Goal: Information Seeking & Learning: Learn about a topic

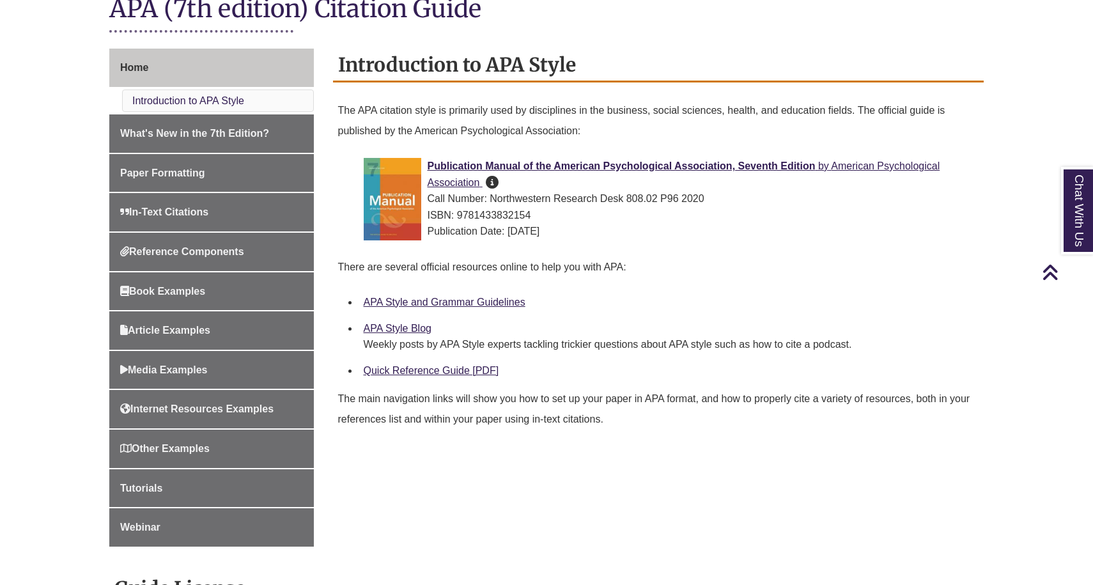
scroll to position [308, 0]
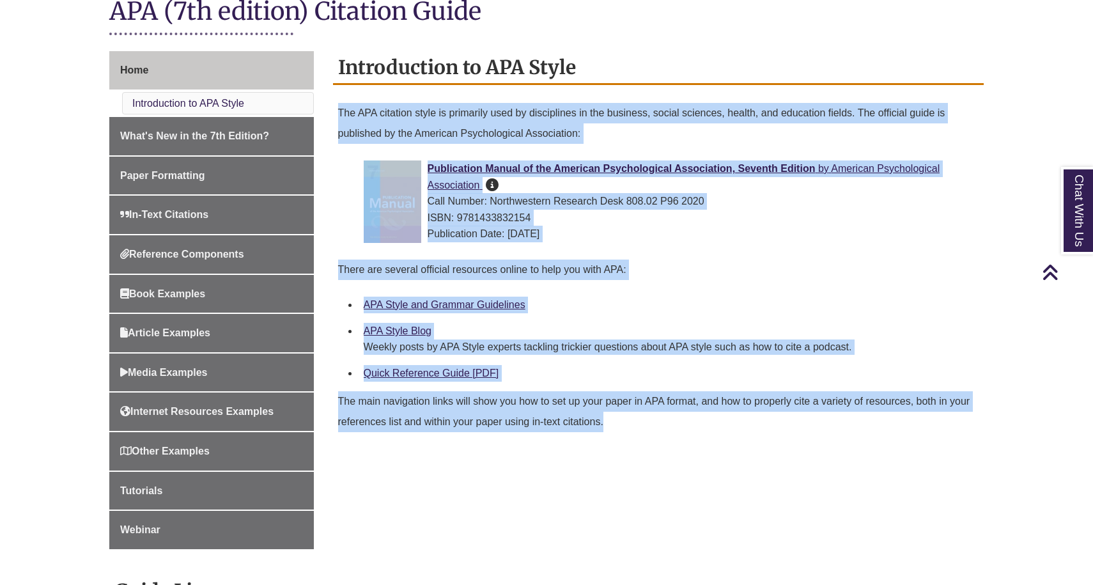
drag, startPoint x: 332, startPoint y: 101, endPoint x: 598, endPoint y: 541, distance: 514.1
click at [598, 541] on div "Home Introduction to APA Style What's New in the 7th Edition? Paper Formatting …" at bounding box center [547, 444] width 894 height 786
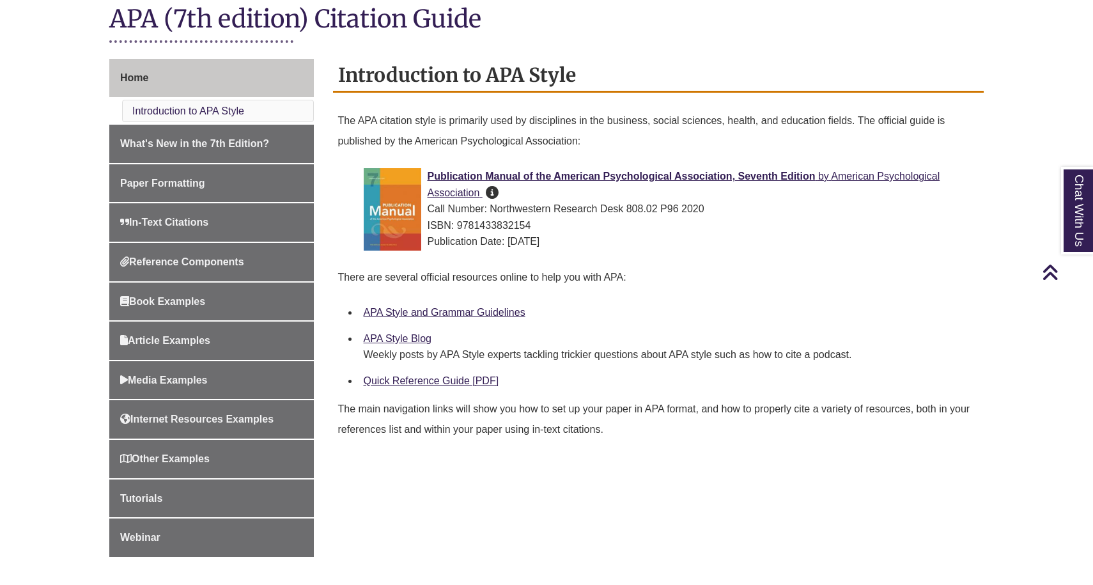
click at [766, 311] on div "APA Style and Grammar Guidelines" at bounding box center [669, 312] width 611 height 17
click at [1049, 268] on icon "Back to Top" at bounding box center [1050, 272] width 17 height 19
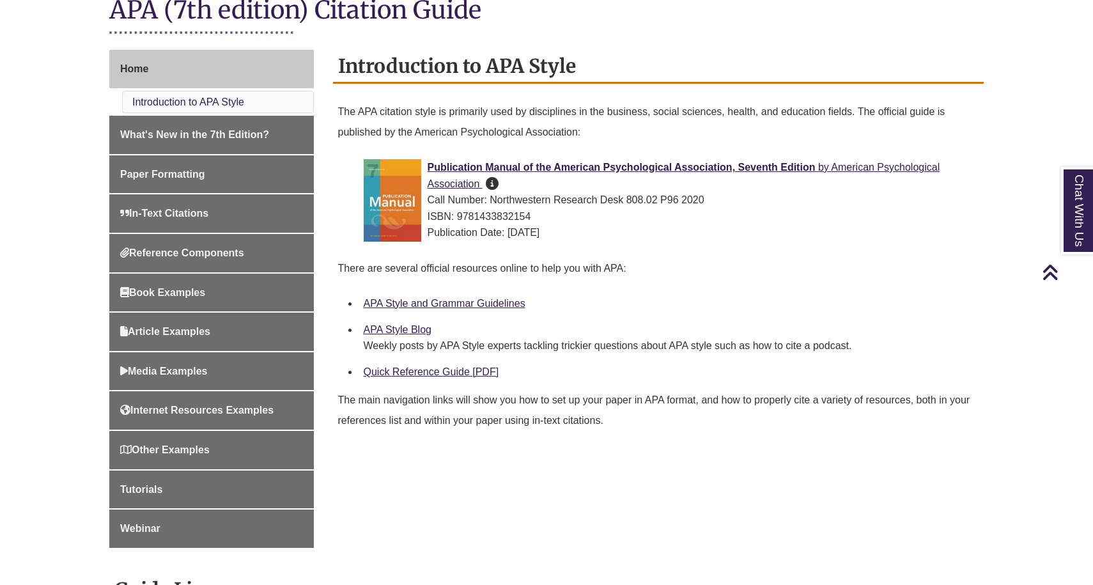
scroll to position [311, 0]
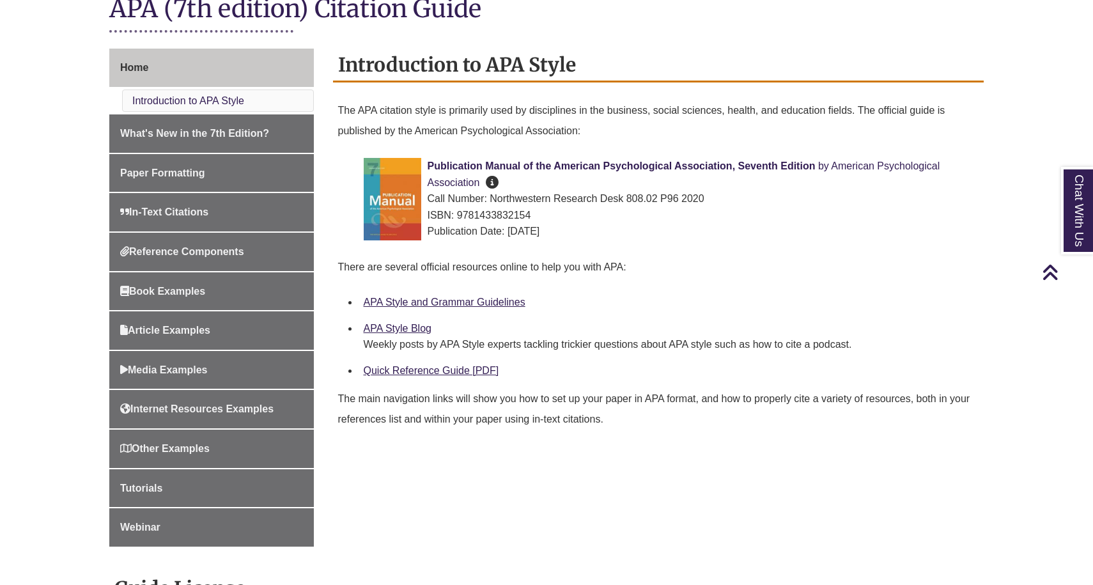
click at [403, 191] on img at bounding box center [393, 199] width 58 height 82
click at [587, 161] on span "Publication Manual of the American Psychological Association, Seventh Edition" at bounding box center [622, 165] width 388 height 11
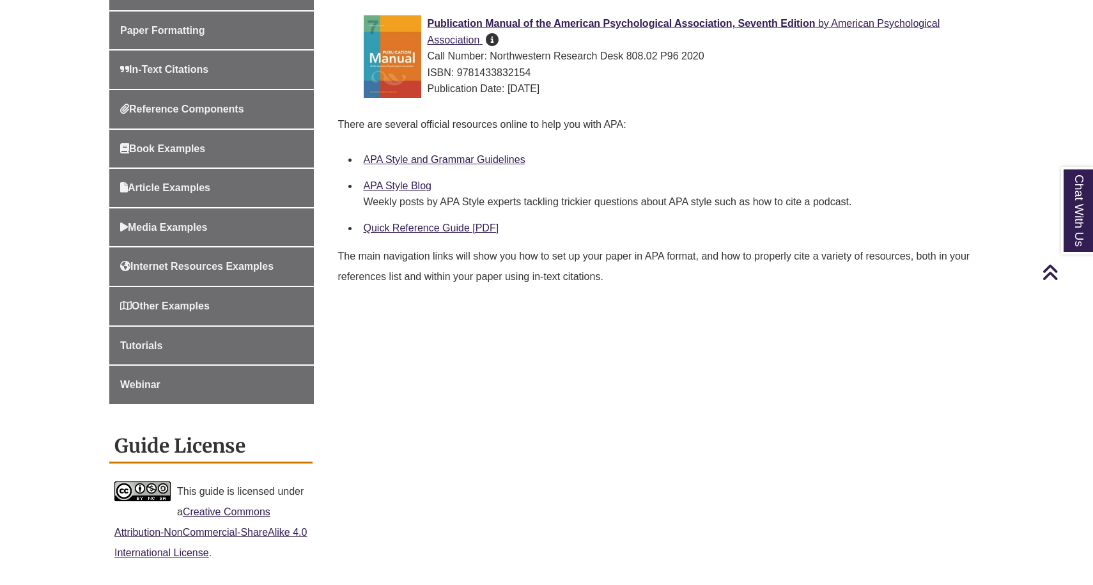
scroll to position [403, 0]
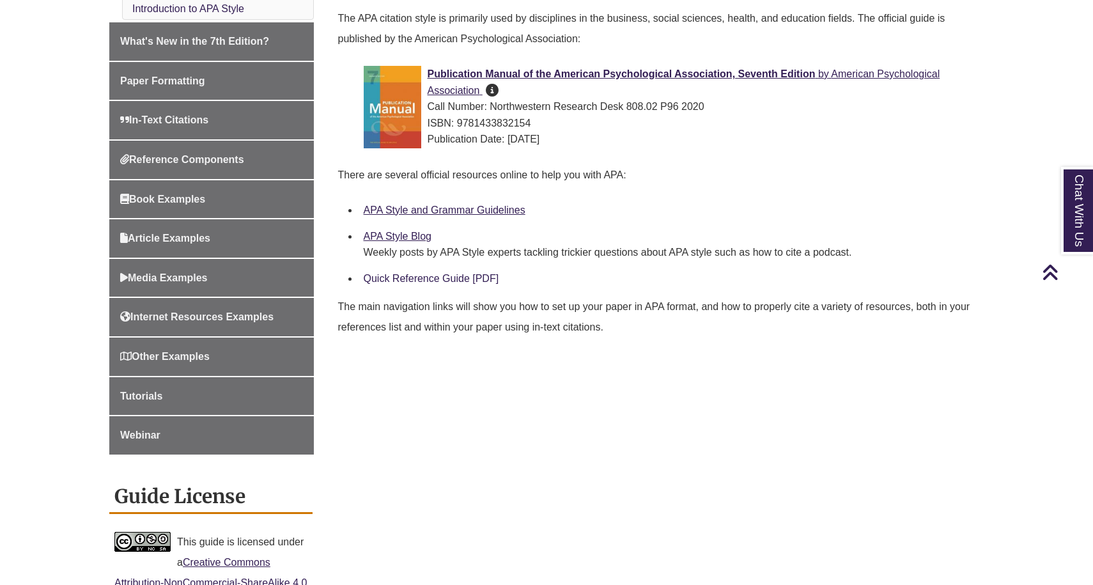
click at [421, 273] on link "Quick Reference Guide [PDF]" at bounding box center [432, 278] width 136 height 11
drag, startPoint x: 384, startPoint y: 308, endPoint x: 430, endPoint y: 302, distance: 47.0
click at [430, 301] on p "The main navigation links will show you how to set up your paper in APA format,…" at bounding box center [658, 317] width 641 height 51
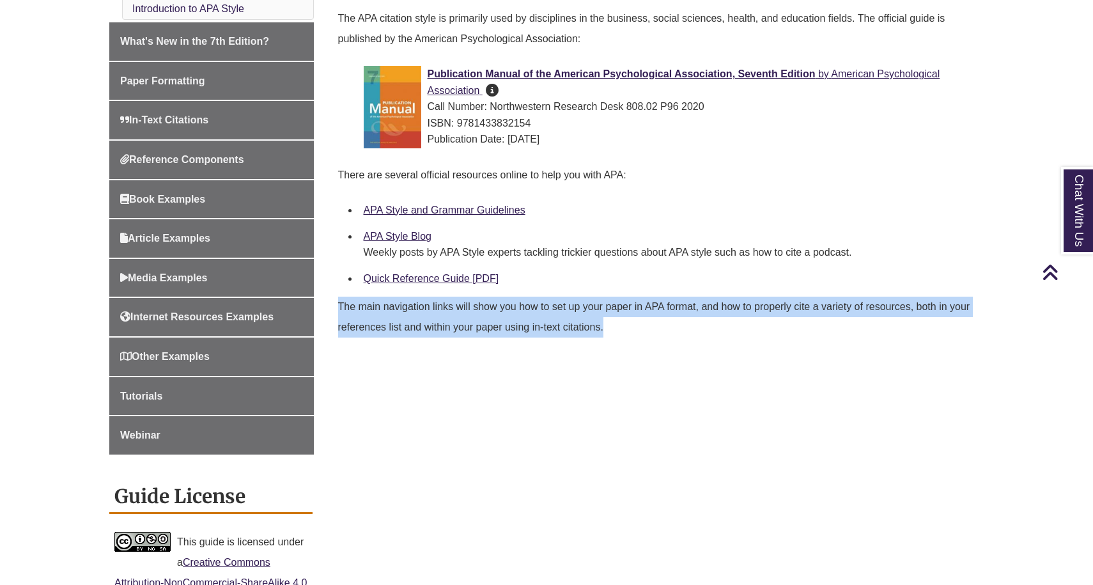
drag, startPoint x: 339, startPoint y: 292, endPoint x: 657, endPoint y: 354, distance: 323.8
click at [657, 354] on div "Introduction to APA Style The APA citation style is primarily used by disciplin…" at bounding box center [659, 159] width 652 height 405
click at [857, 428] on div "Home Introduction to APA Style What's New in the 7th Edition? Paper Formatting …" at bounding box center [547, 350] width 894 height 786
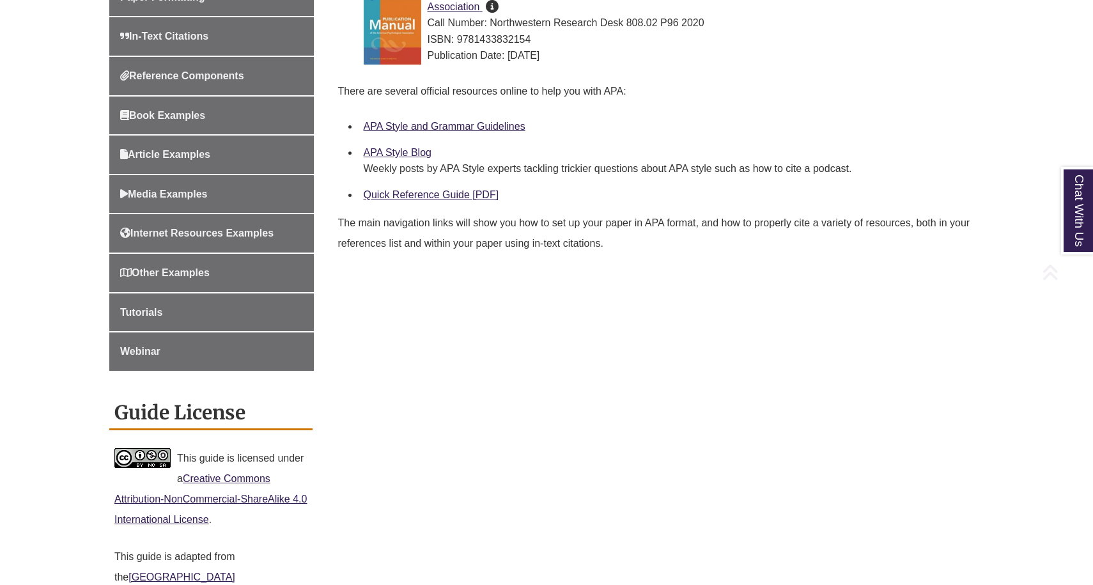
scroll to position [497, 0]
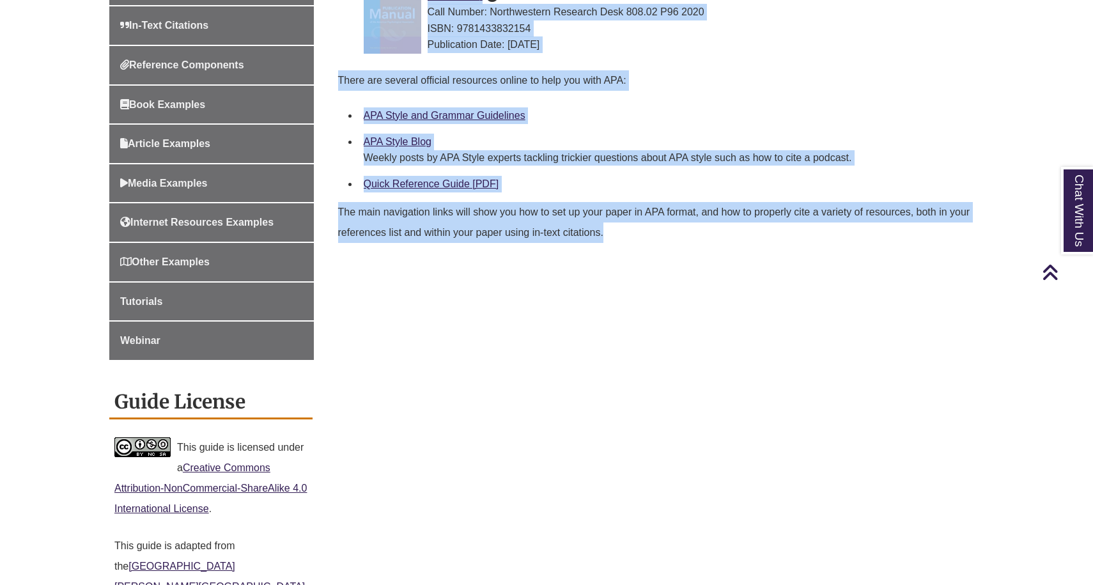
drag, startPoint x: 326, startPoint y: 201, endPoint x: 602, endPoint y: 253, distance: 280.4
click at [602, 253] on div "Introduction to APA Style The APA citation style is primarily used by disciplin…" at bounding box center [659, 64] width 671 height 405
click at [620, 257] on div "Introduction to APA Style The APA citation style is primarily used by disciplin…" at bounding box center [659, 64] width 652 height 405
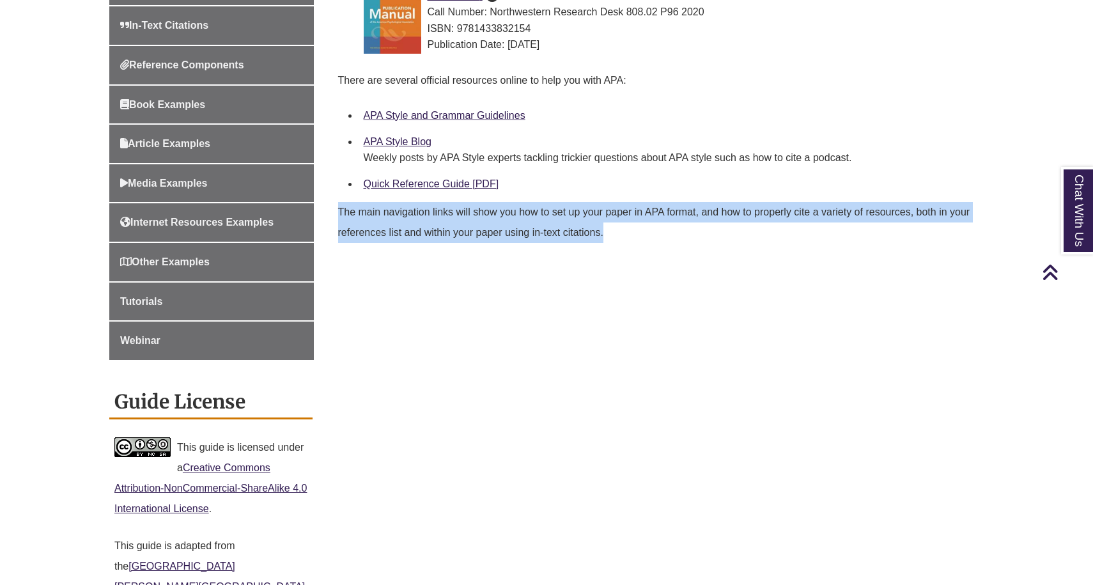
drag, startPoint x: 339, startPoint y: 195, endPoint x: 603, endPoint y: 249, distance: 269.5
click at [603, 249] on div "The main navigation links will show you how to set up your paper in APA format,…" at bounding box center [658, 226] width 641 height 58
click at [799, 332] on div "Home Introduction to APA Style What's New in the 7th Edition? Paper Formatting …" at bounding box center [547, 255] width 894 height 786
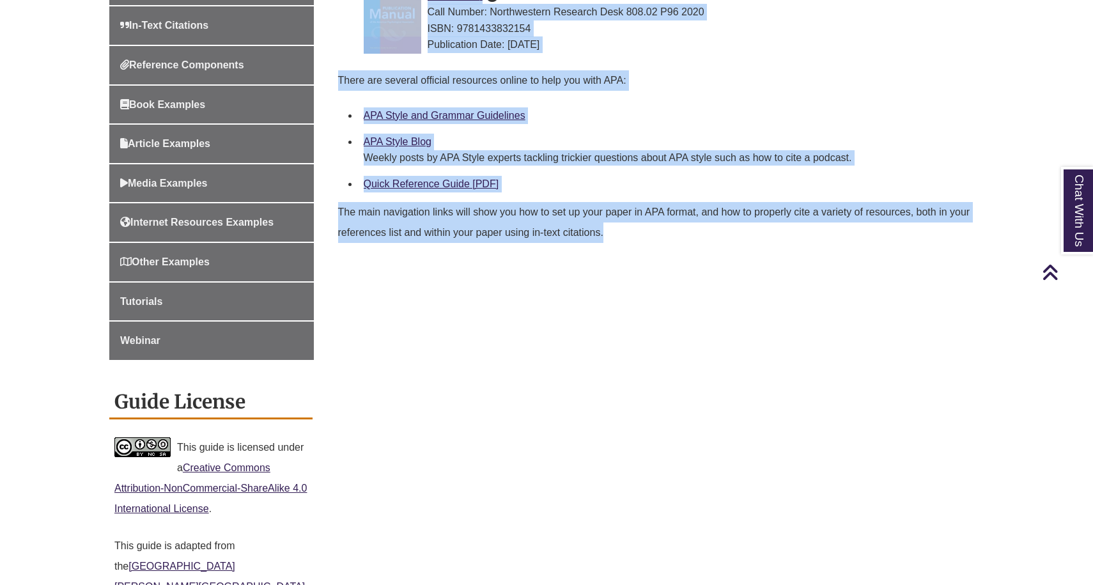
drag, startPoint x: 329, startPoint y: 201, endPoint x: 624, endPoint y: 242, distance: 298.2
click at [624, 242] on div "Introduction to APA Style The APA citation style is primarily used by disciplin…" at bounding box center [659, 64] width 671 height 405
click at [499, 503] on div "Home Introduction to APA Style What's New in the 7th Edition? Paper Formatting …" at bounding box center [547, 255] width 894 height 786
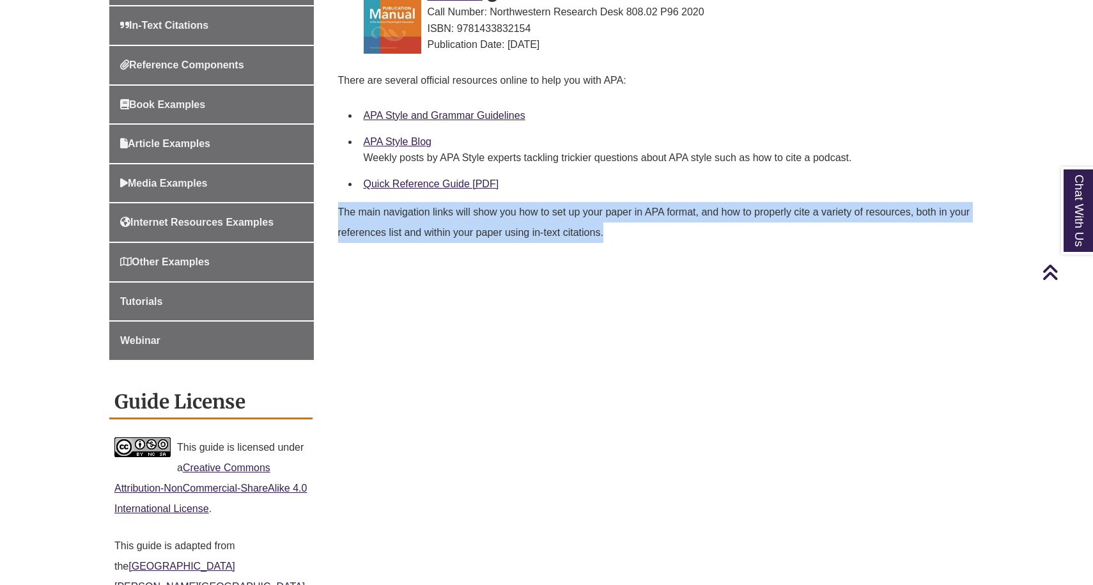
drag, startPoint x: 336, startPoint y: 205, endPoint x: 613, endPoint y: 256, distance: 282.2
click at [613, 256] on div "Introduction to APA Style The APA citation style is primarily used by disciplin…" at bounding box center [659, 64] width 652 height 405
click at [792, 226] on p "The main navigation links will show you how to set up your paper in APA format,…" at bounding box center [658, 222] width 641 height 51
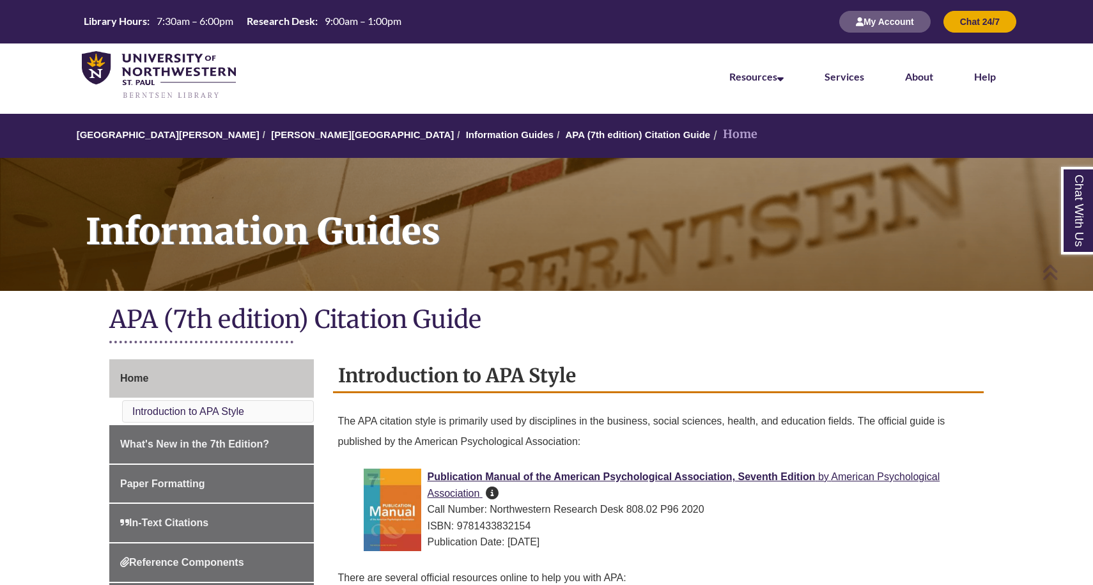
scroll to position [0, 0]
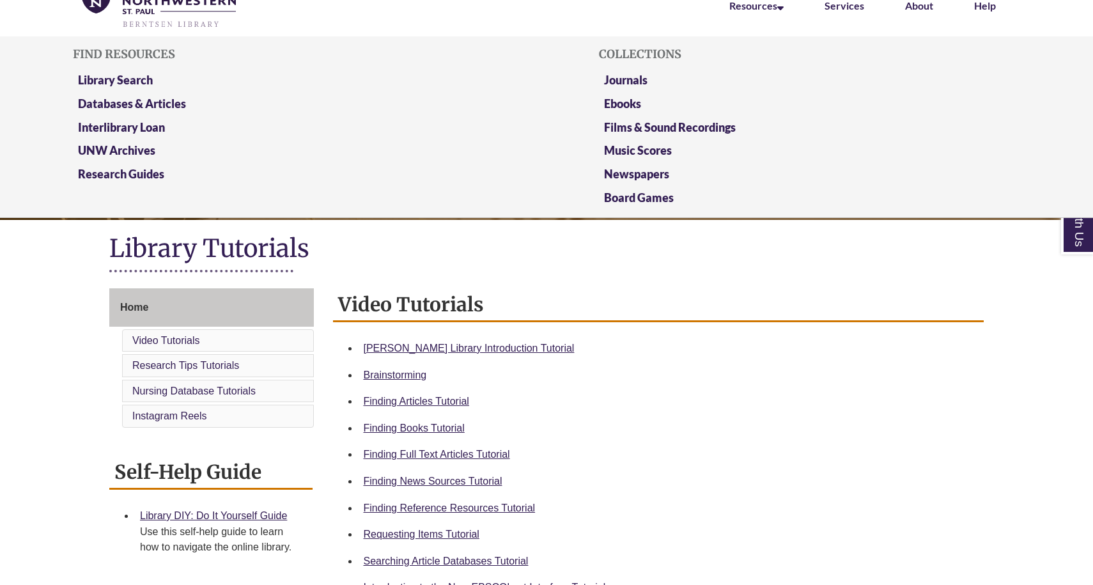
scroll to position [92, 0]
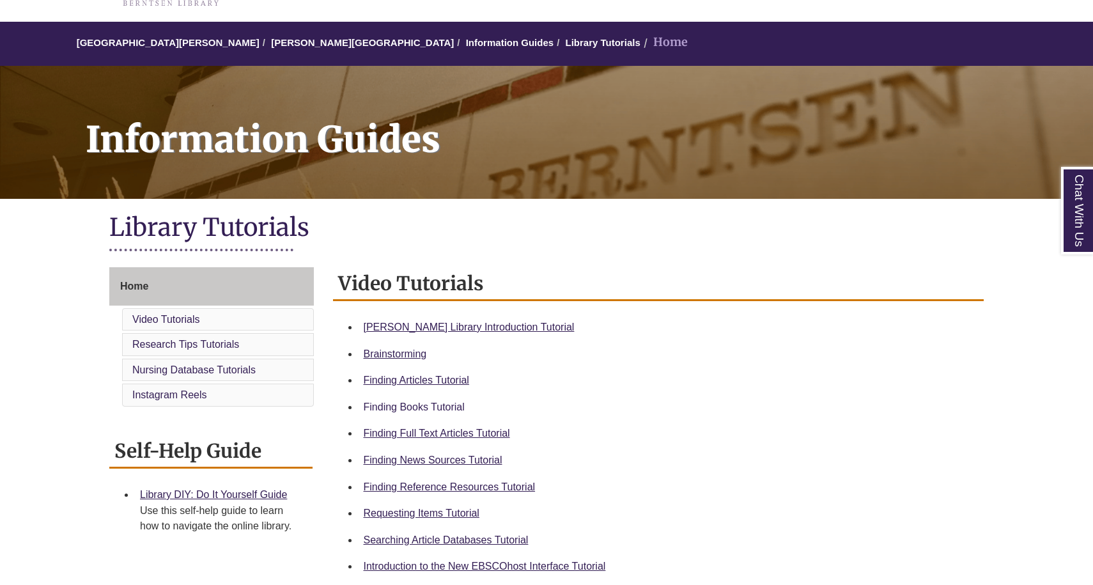
click at [439, 402] on link "Finding Books Tutorial" at bounding box center [414, 407] width 101 height 11
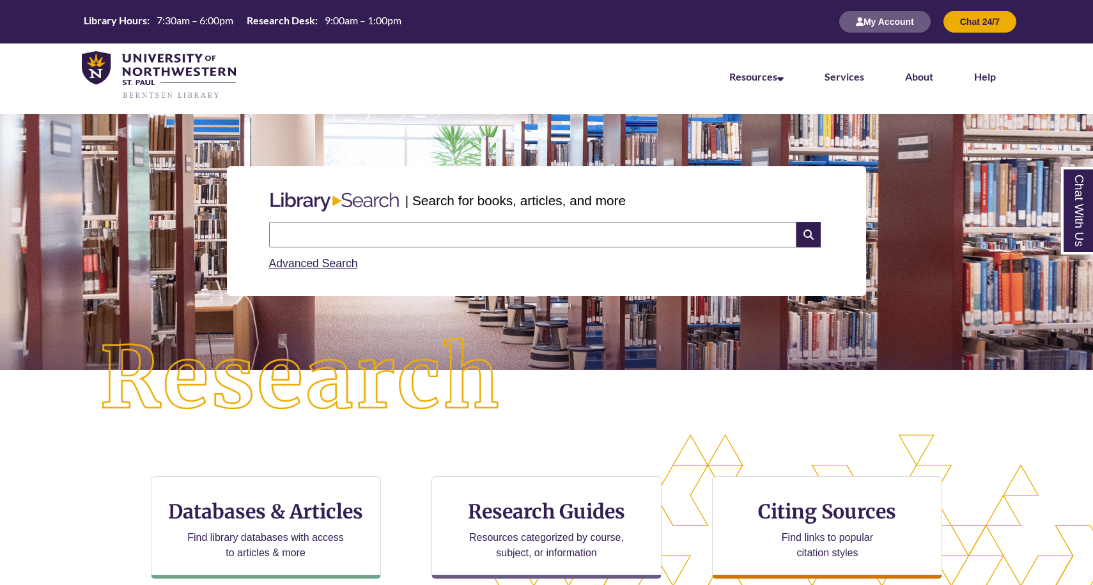
click at [354, 230] on input "text" at bounding box center [532, 235] width 527 height 26
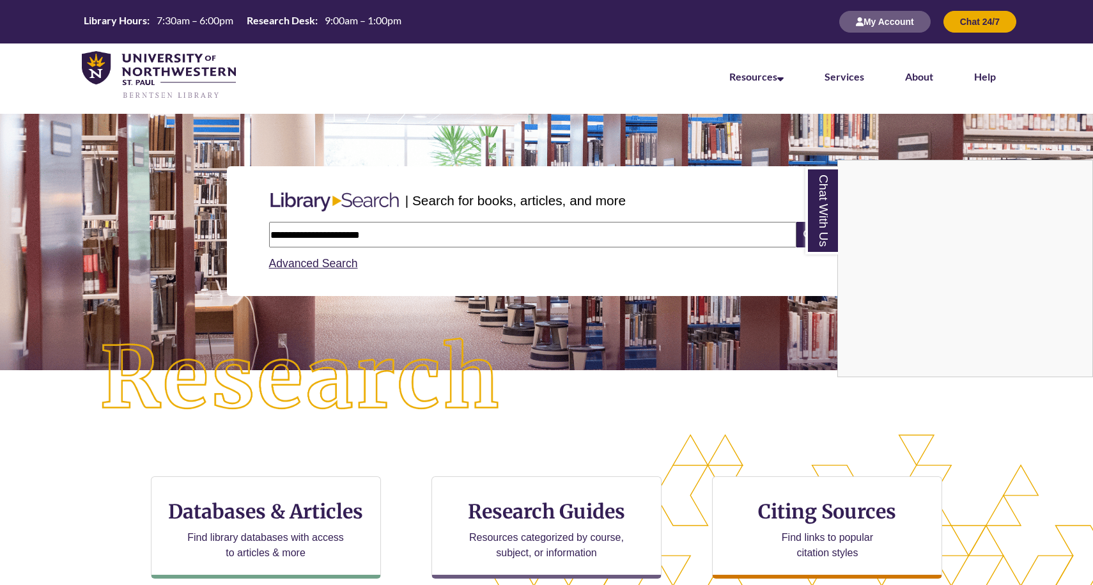
click at [402, 227] on div "Chat With Us" at bounding box center [546, 292] width 1093 height 585
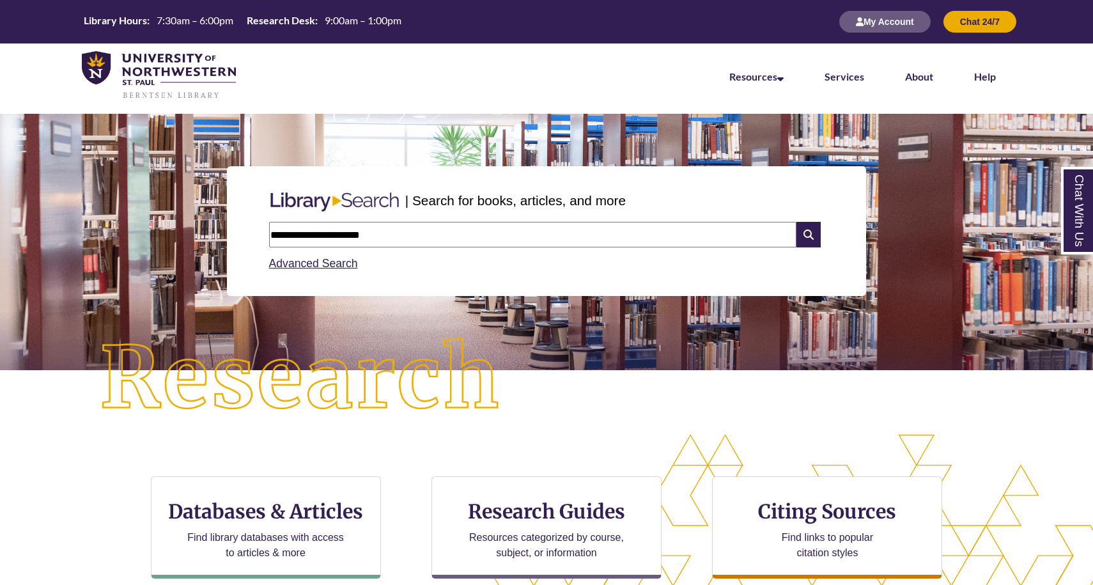
click at [402, 234] on input "**********" at bounding box center [532, 235] width 527 height 26
click at [540, 240] on input "**********" at bounding box center [532, 235] width 527 height 26
type input "**********"
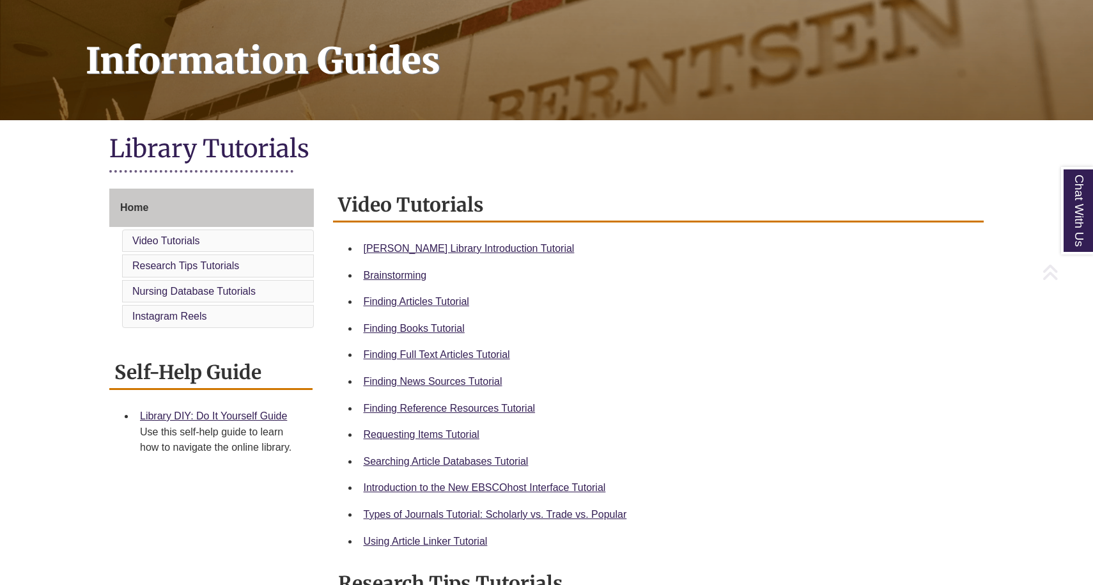
scroll to position [177, 0]
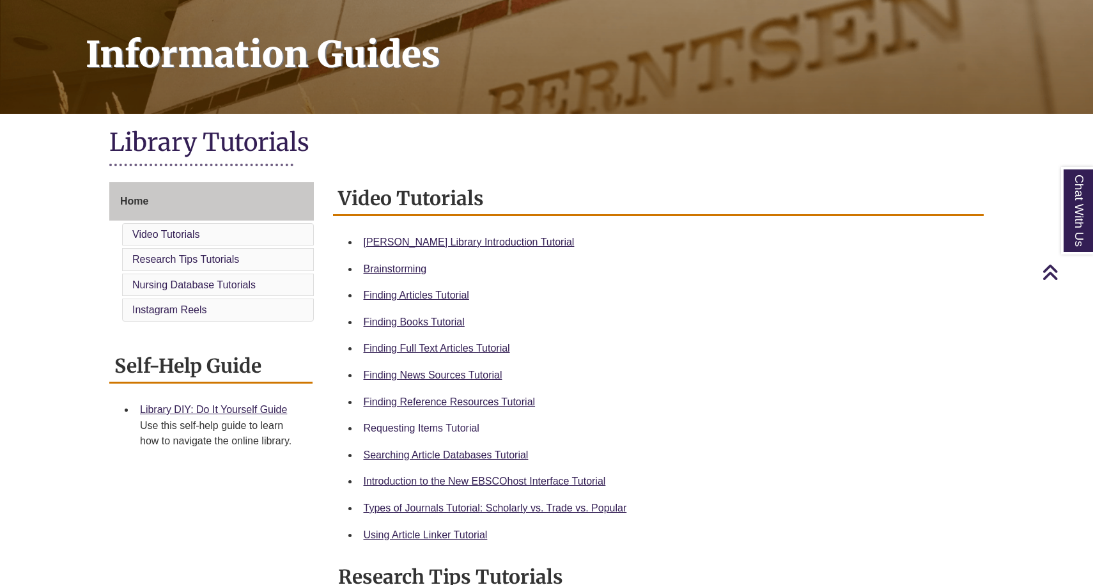
click at [465, 427] on link "Requesting Items Tutorial" at bounding box center [422, 428] width 116 height 11
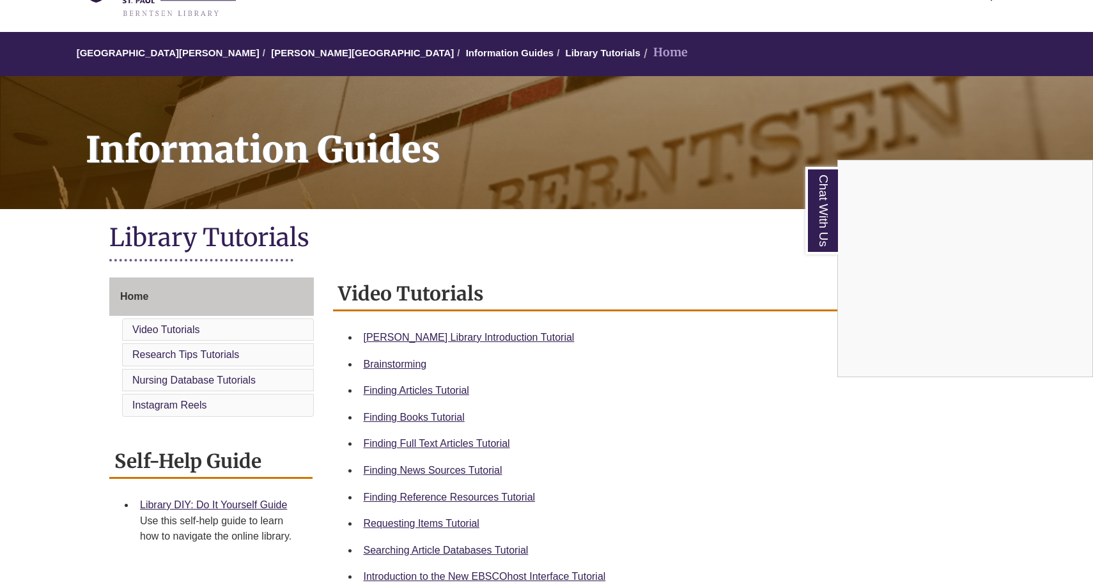
scroll to position [85, 0]
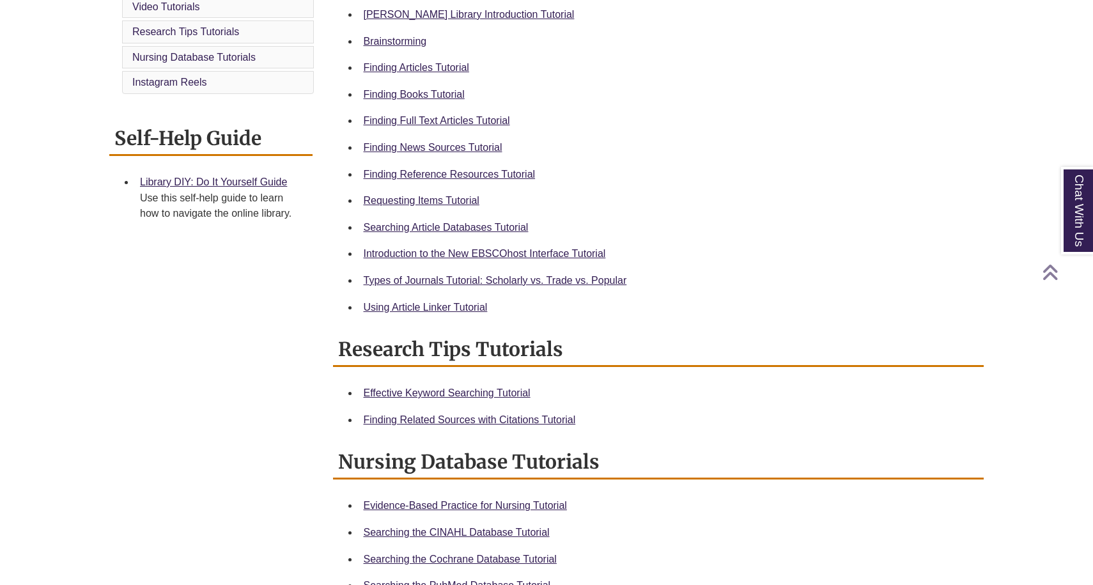
scroll to position [407, 0]
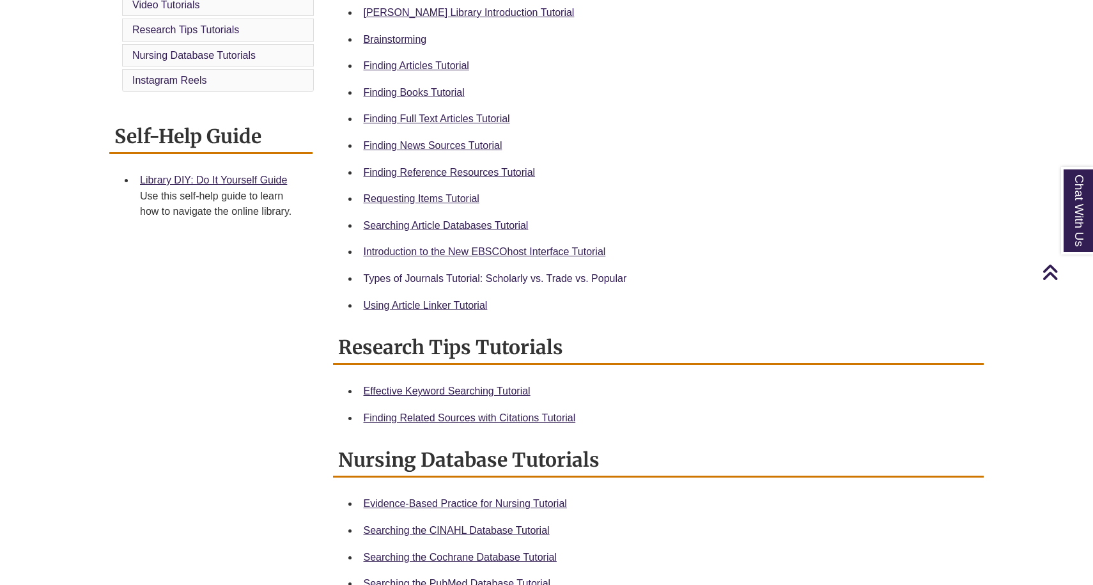
click at [567, 275] on link "Types of Journals Tutorial: Scholarly vs. Trade vs. Popular" at bounding box center [495, 278] width 263 height 11
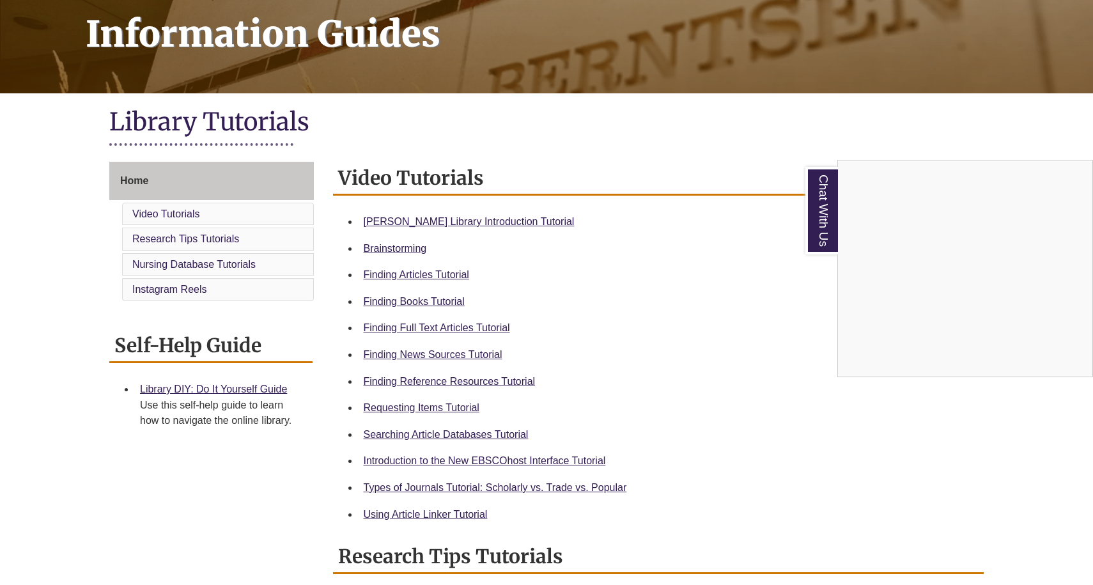
scroll to position [198, 0]
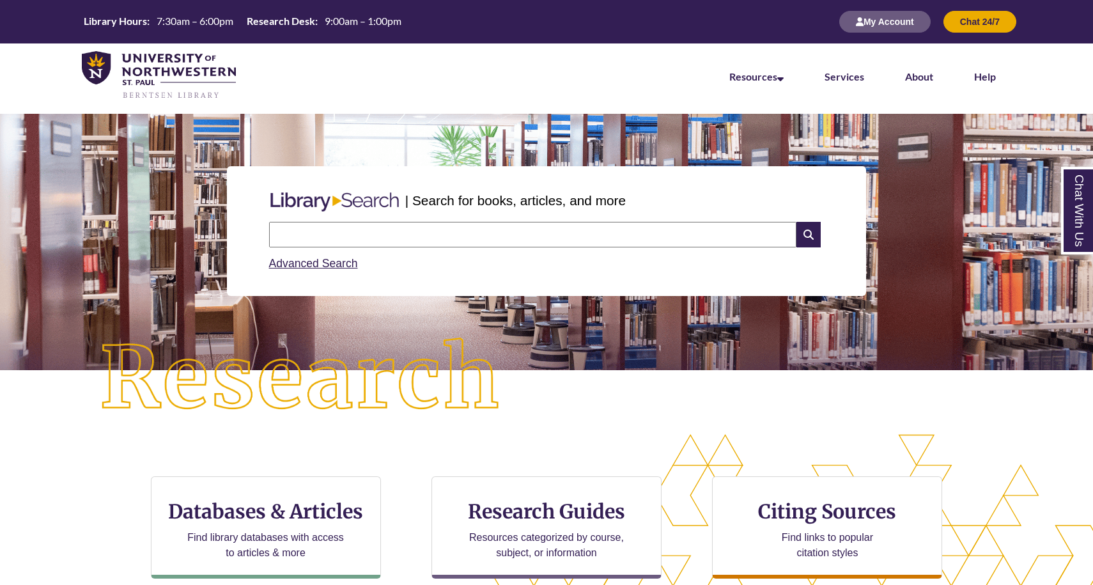
click at [315, 225] on input "text" at bounding box center [532, 235] width 527 height 26
type input "**********"
drag, startPoint x: 315, startPoint y: 225, endPoint x: 806, endPoint y: 238, distance: 491.2
click at [806, 238] on icon at bounding box center [809, 235] width 24 height 26
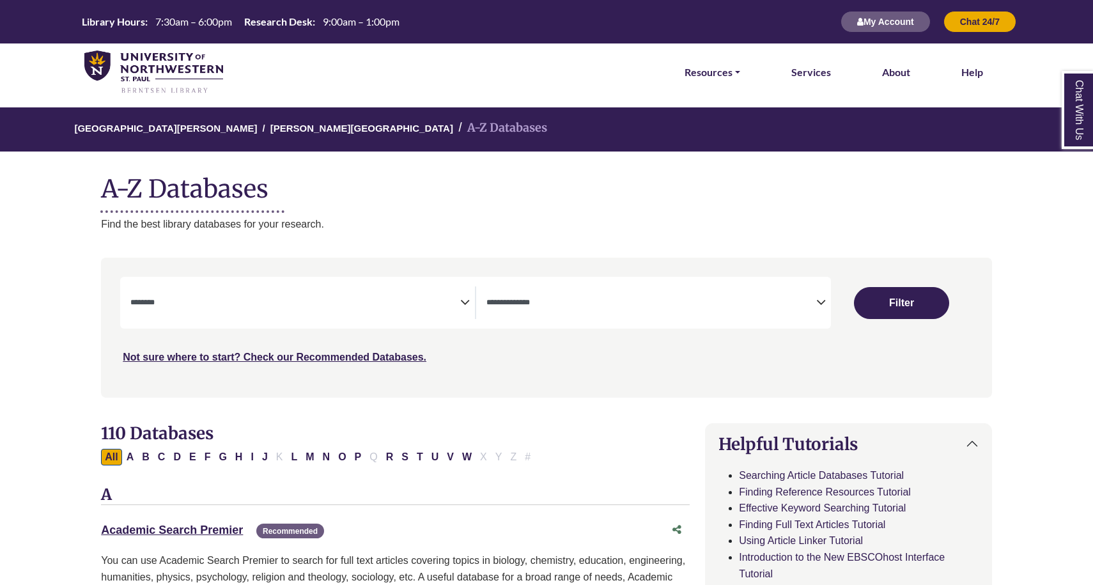
select select "Database Subject Filter"
select select "Database Types Filter"
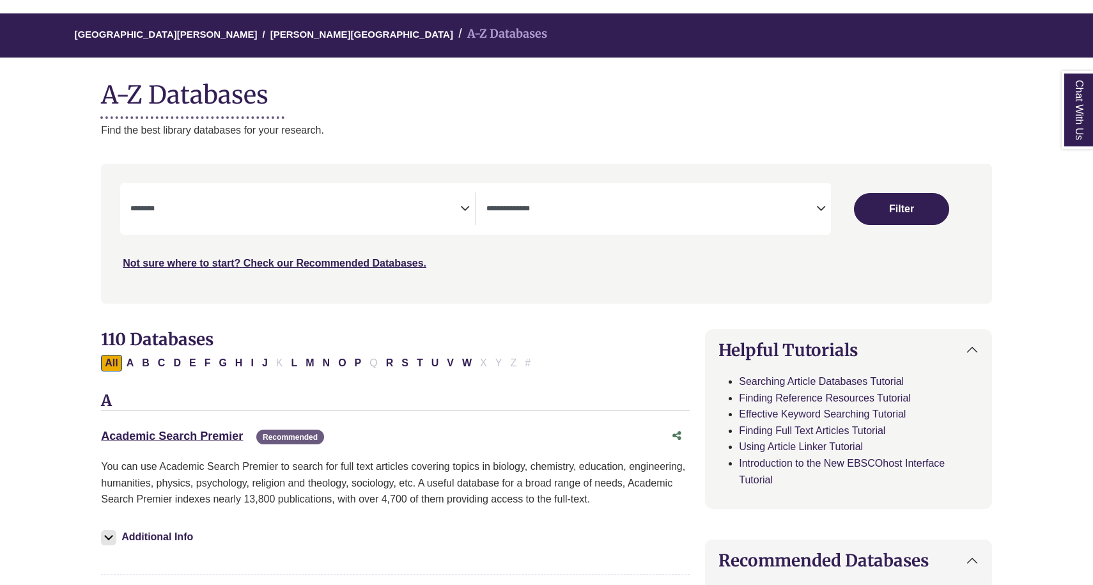
scroll to position [95, 0]
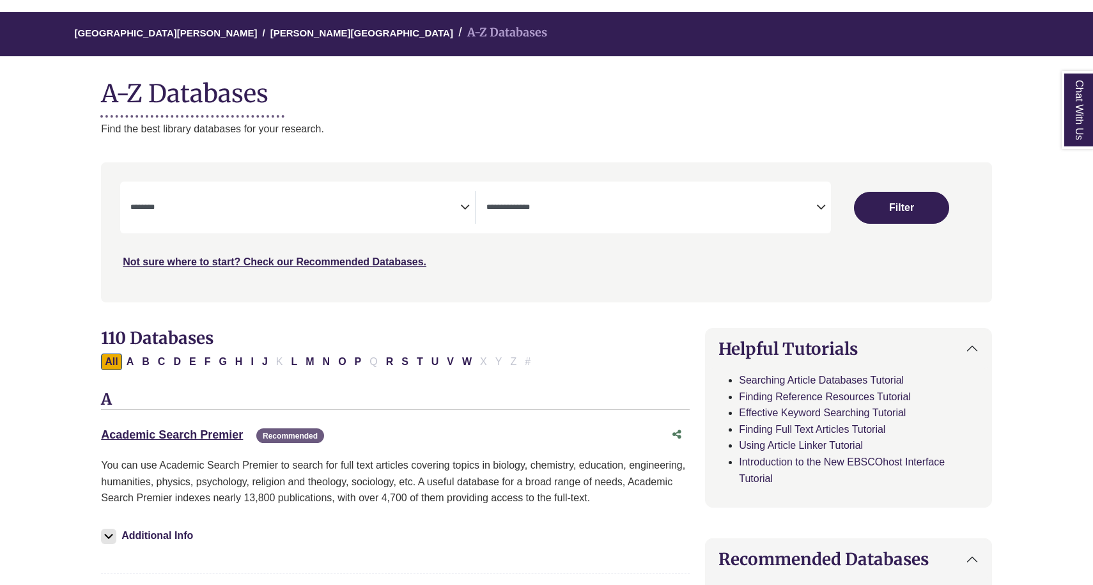
click at [462, 203] on icon "Search filters" at bounding box center [465, 205] width 10 height 19
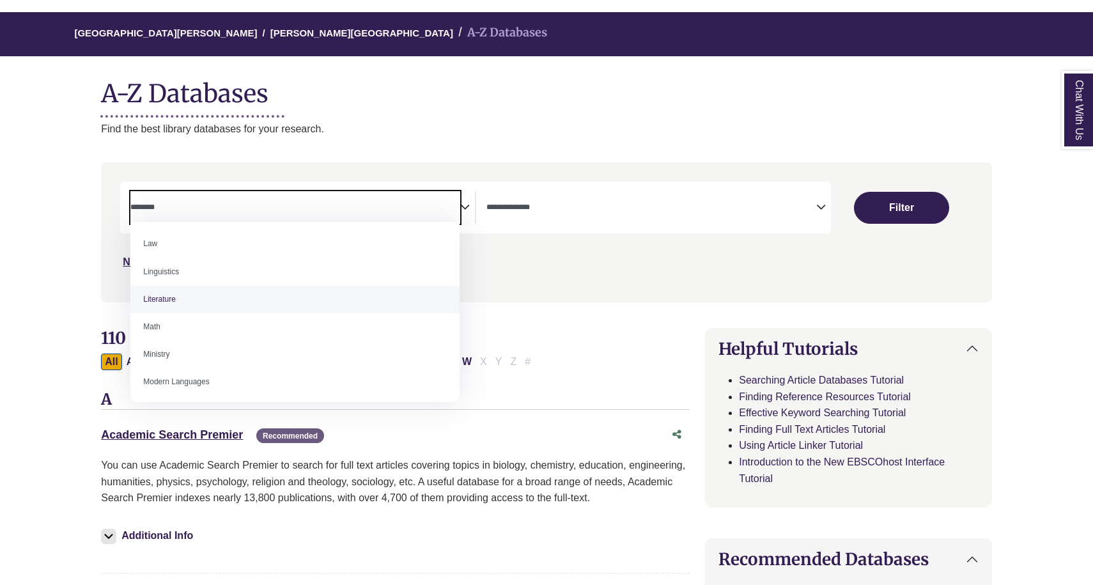
scroll to position [683, 0]
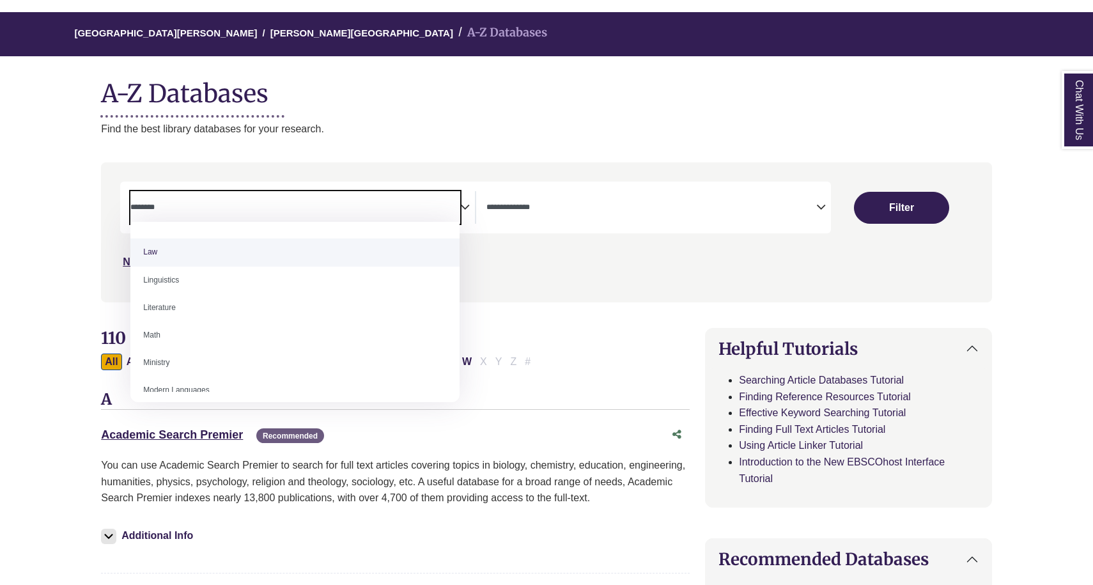
select select "******"
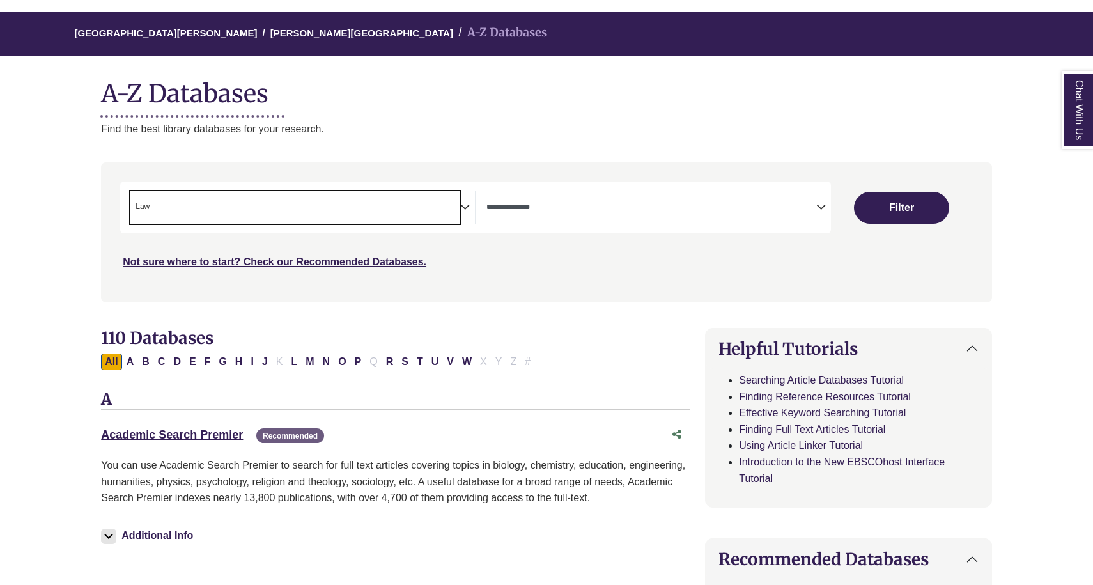
scroll to position [304, 0]
click at [567, 200] on span "Search filters" at bounding box center [652, 205] width 330 height 11
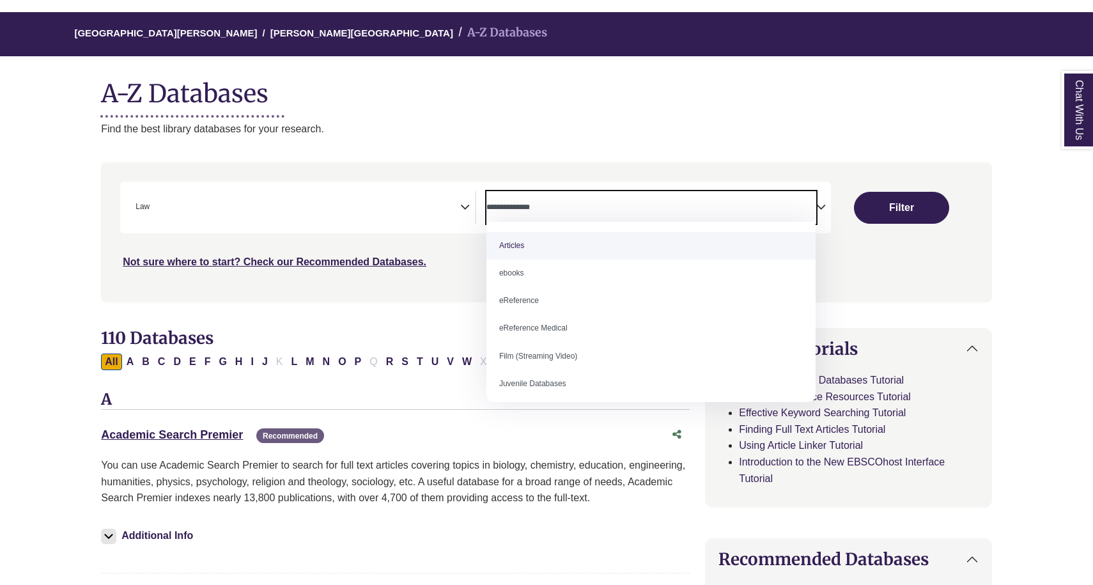
click at [595, 130] on p "Find the best library databases for your research." at bounding box center [546, 129] width 891 height 17
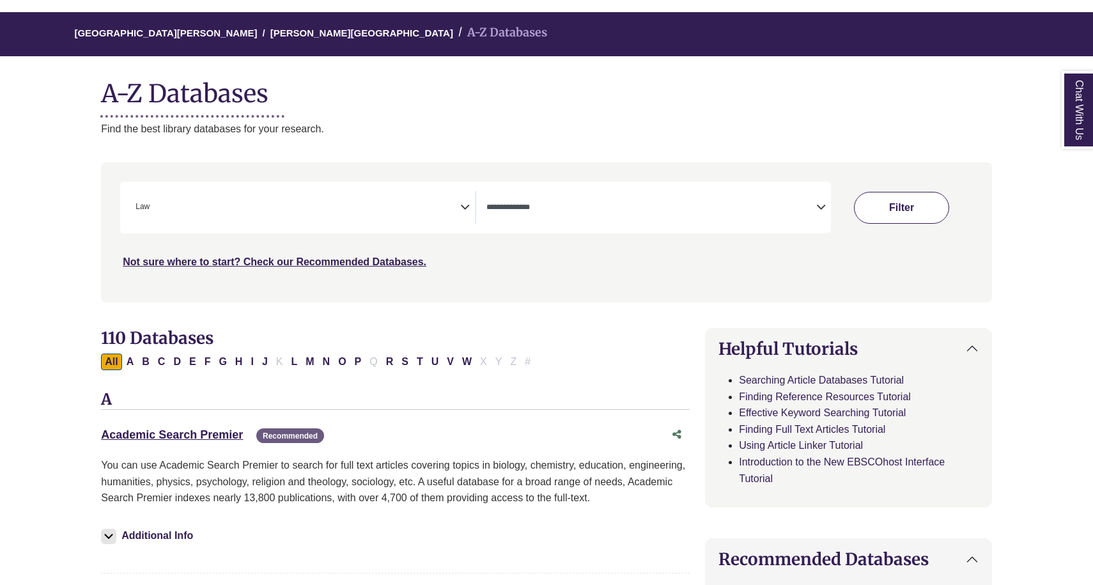
click at [869, 198] on button "Filter" at bounding box center [901, 208] width 95 height 32
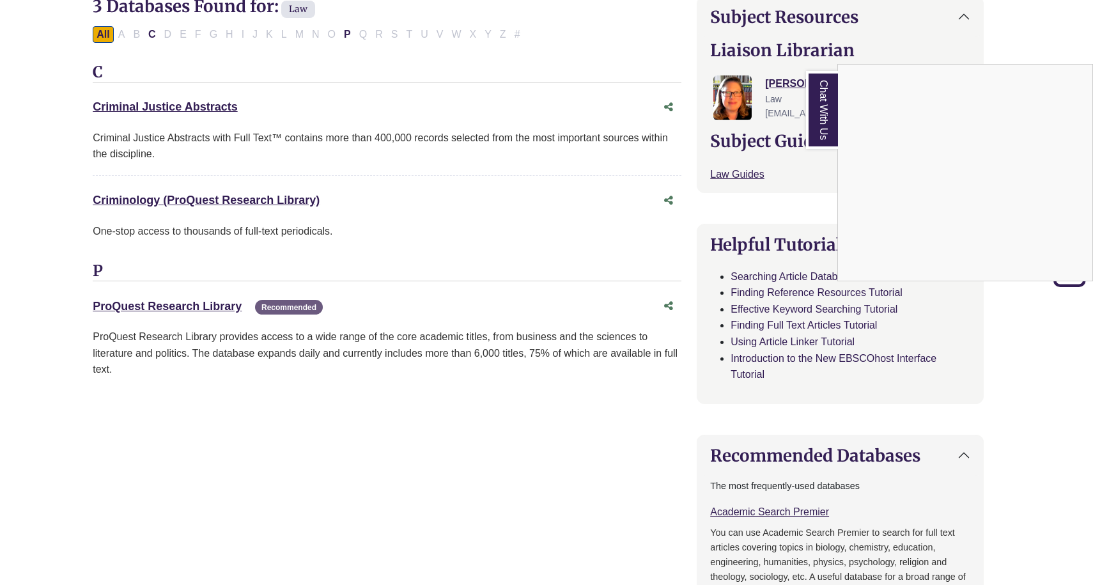
scroll to position [368, 8]
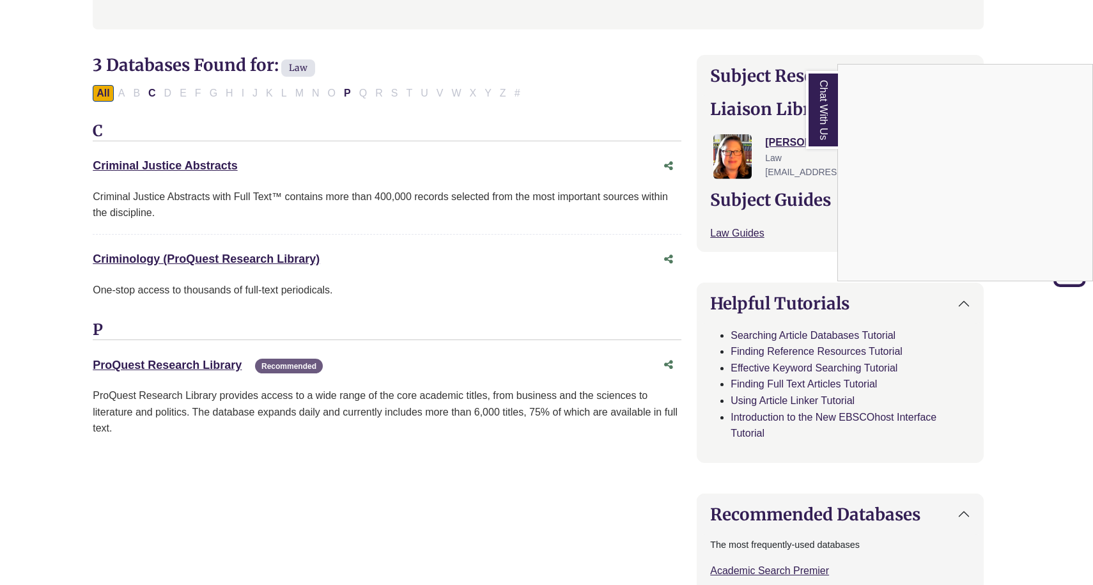
click at [526, 252] on div "Chat With Us" at bounding box center [546, 292] width 1093 height 585
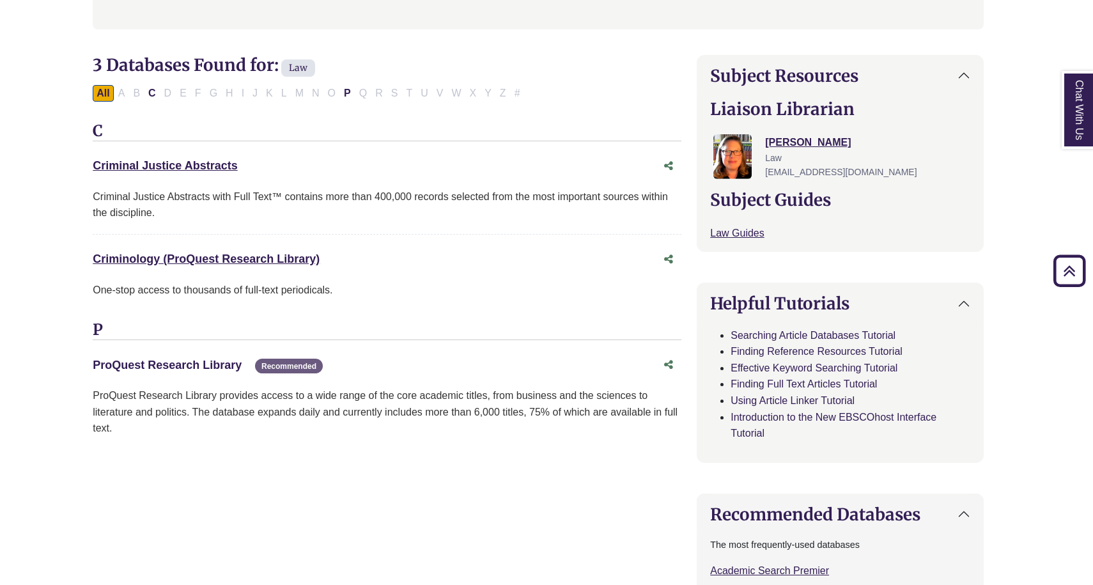
drag, startPoint x: 91, startPoint y: 360, endPoint x: 240, endPoint y: 357, distance: 149.0
copy link "ProQuest Research Library"
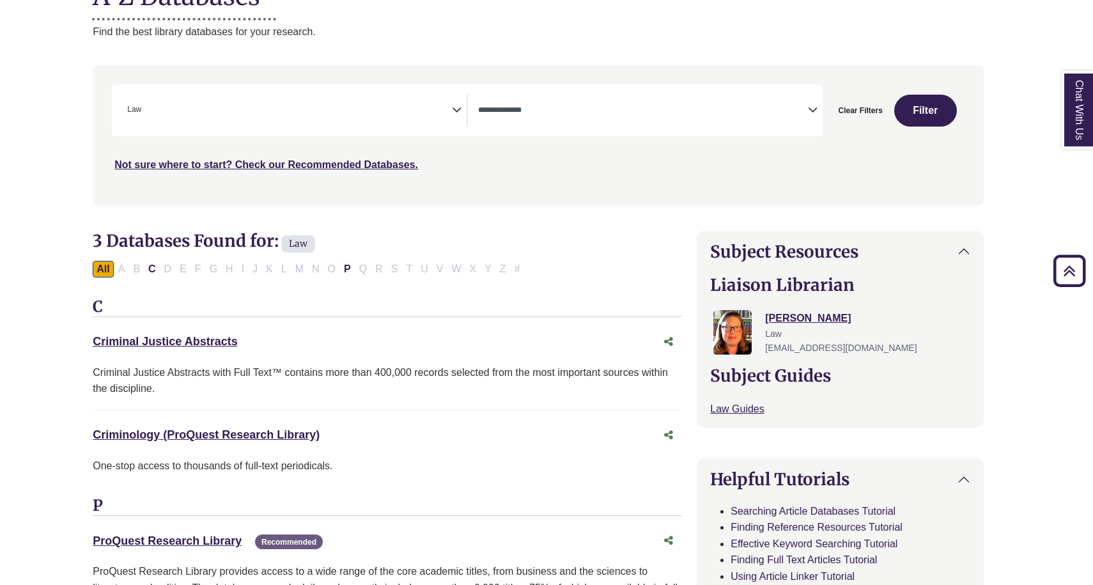
scroll to position [152, 8]
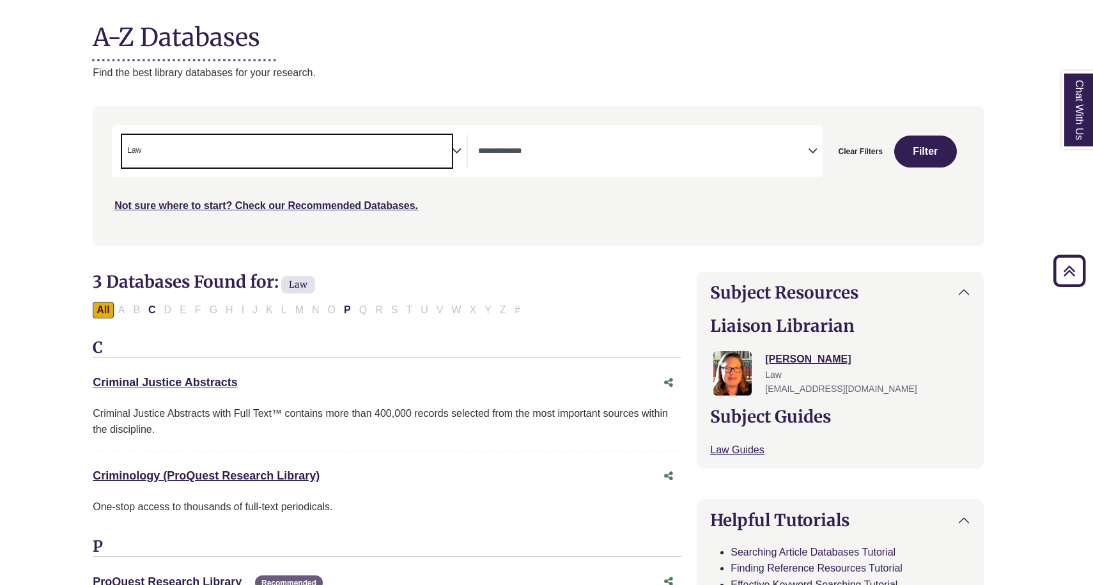
click at [446, 140] on span "× Law" at bounding box center [287, 151] width 330 height 33
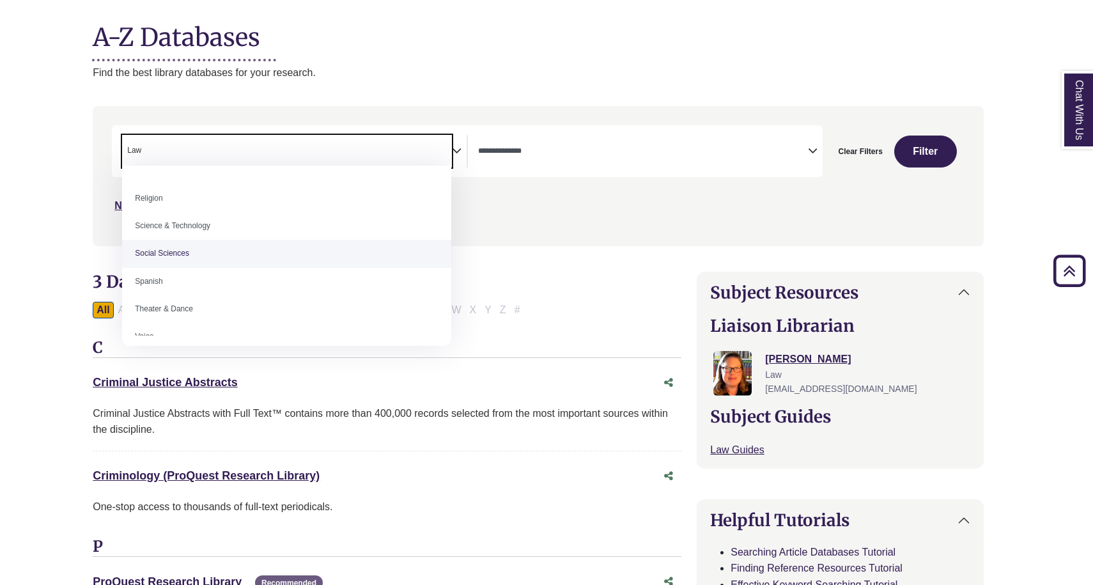
scroll to position [1063, 0]
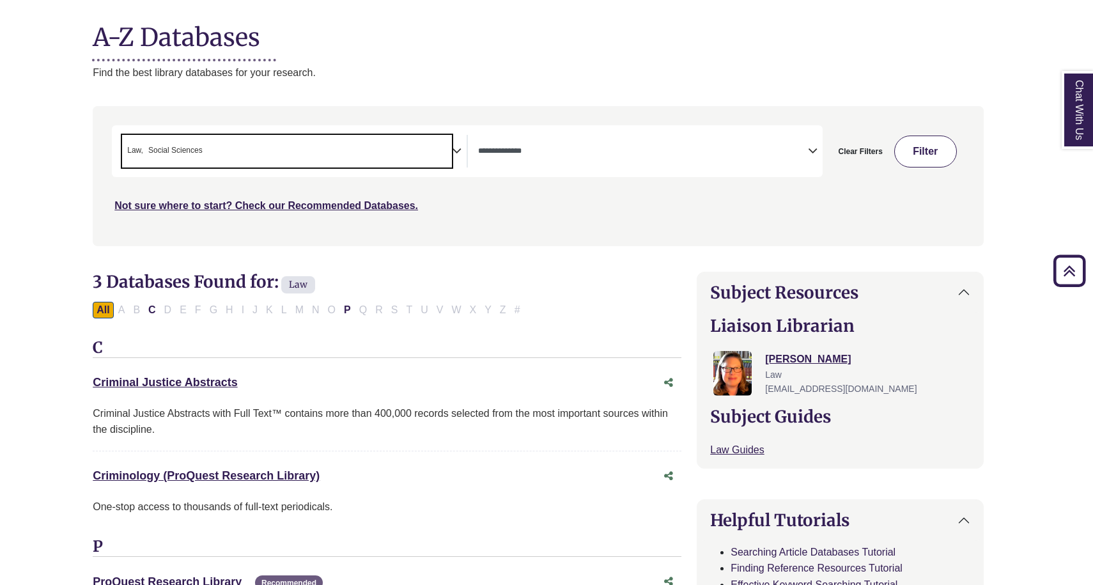
click at [912, 143] on button "Filter" at bounding box center [925, 152] width 63 height 32
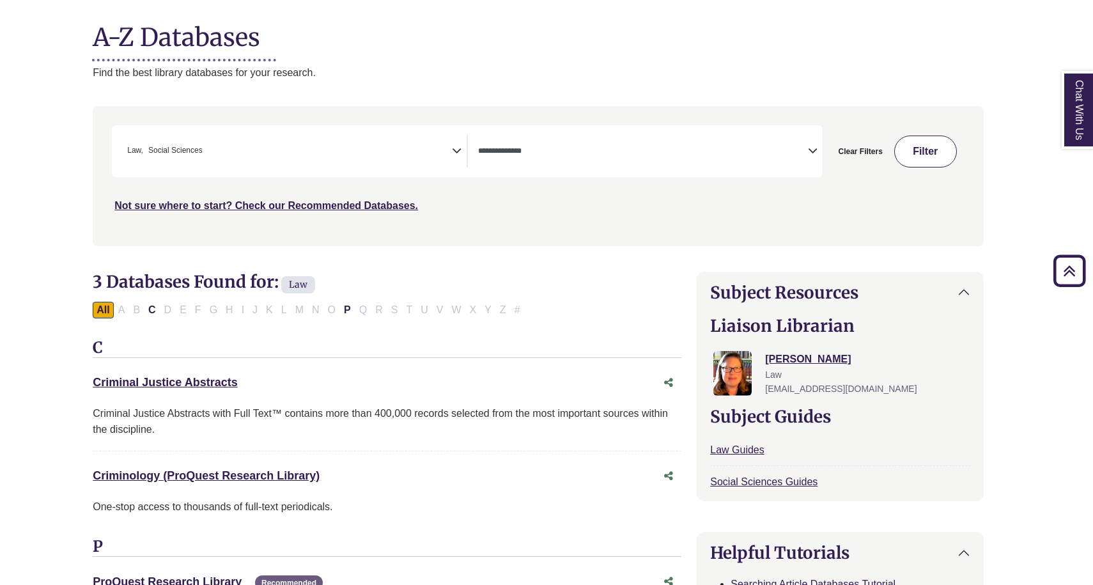
select select "Database Types Filter"
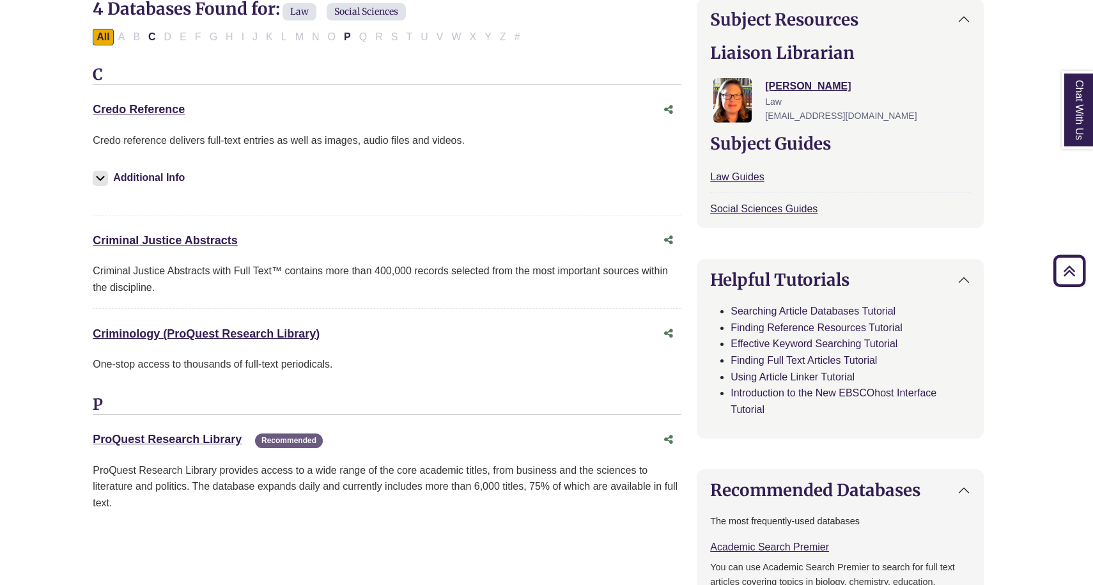
scroll to position [425, 9]
drag, startPoint x: 192, startPoint y: 105, endPoint x: 88, endPoint y: 102, distance: 103.6
copy link "Credo Reference"
click at [467, 222] on div "C Credo Reference This link opens in a new window Credo reference delivers full…" at bounding box center [386, 231] width 589 height 330
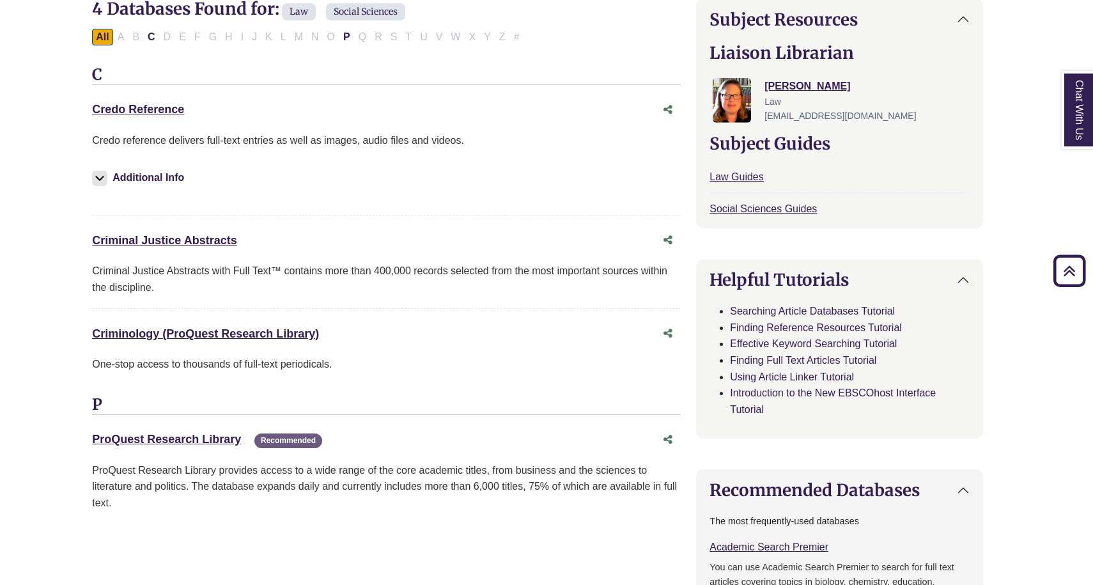
scroll to position [419, 9]
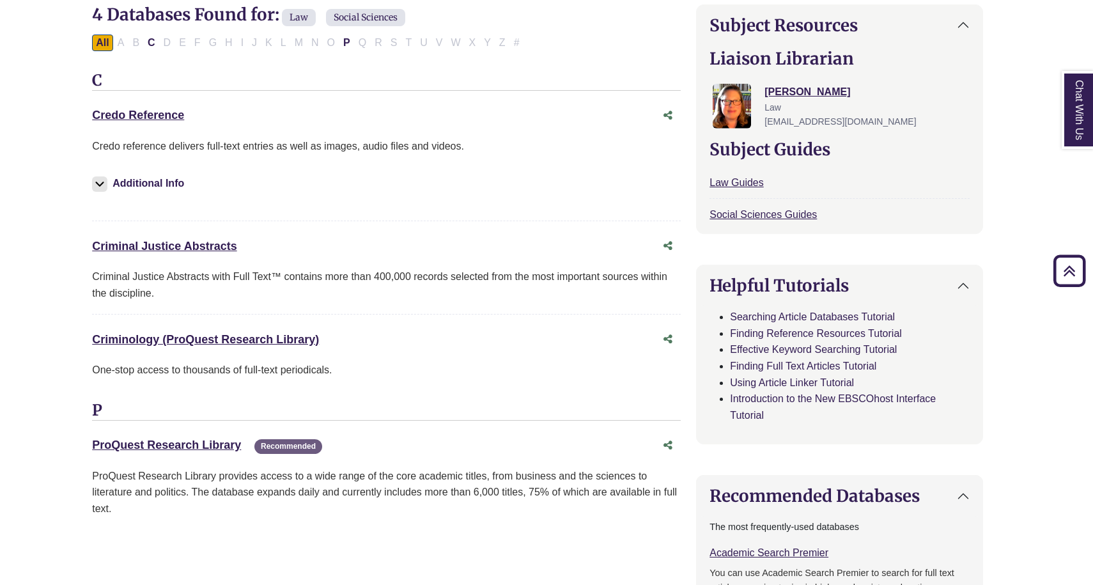
click at [518, 220] on div "C Credo Reference This link opens in a new window Credo reference delivers full…" at bounding box center [386, 237] width 589 height 330
drag, startPoint x: 275, startPoint y: 247, endPoint x: 117, endPoint y: 236, distance: 158.3
click at [117, 237] on div "Criminal Justice Abstracts This link opens in a new window" at bounding box center [373, 246] width 563 height 19
drag, startPoint x: 77, startPoint y: 244, endPoint x: 238, endPoint y: 242, distance: 161.1
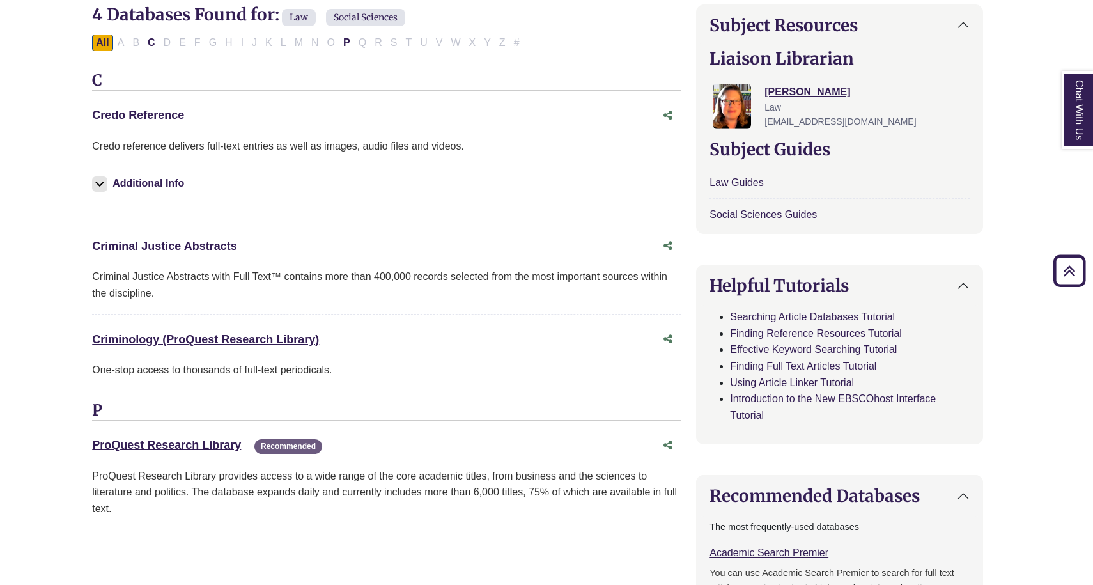
copy link "Criminal Justice Abstracts"
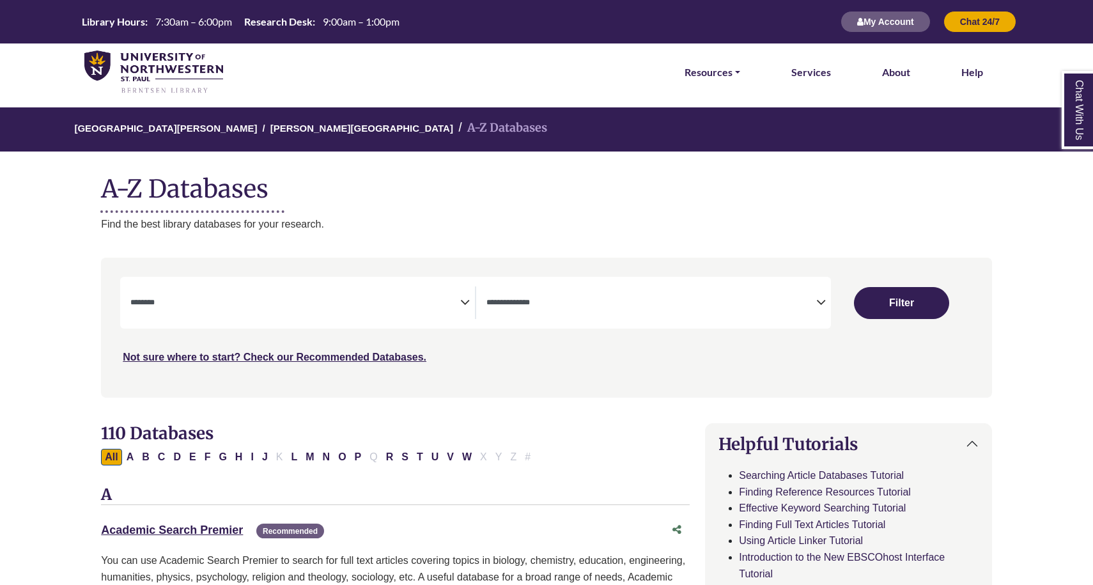
select select "Database Subject Filter"
select select "Database Types Filter"
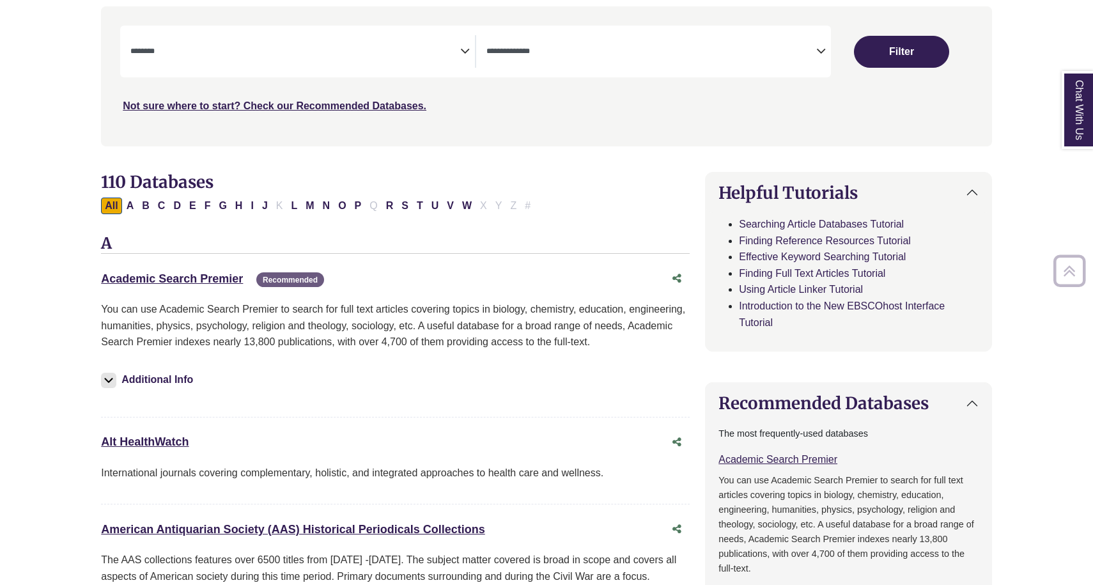
scroll to position [292, 0]
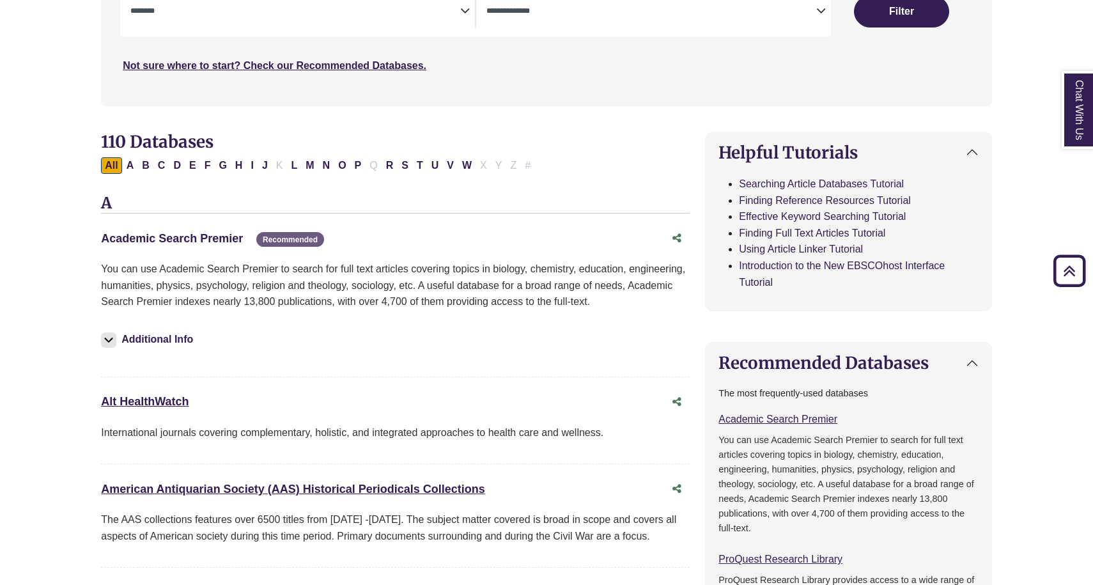
click at [205, 232] on link "Academic Search Premier This link opens in a new window" at bounding box center [172, 238] width 142 height 13
